Goal: Task Accomplishment & Management: Manage account settings

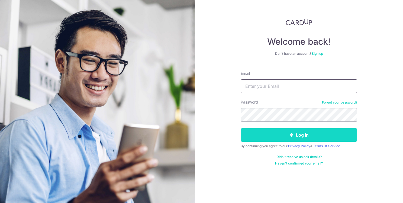
type input "[EMAIL_ADDRESS][DOMAIN_NAME]"
click at [282, 135] on button "Log in" at bounding box center [298, 135] width 116 height 14
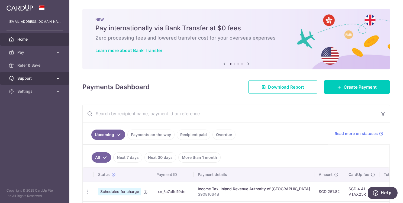
click at [38, 80] on span "Support" at bounding box center [35, 78] width 36 height 5
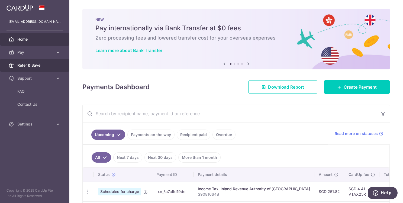
click at [34, 64] on span "Refer & Save" at bounding box center [35, 65] width 36 height 5
